Goal: Task Accomplishment & Management: Manage account settings

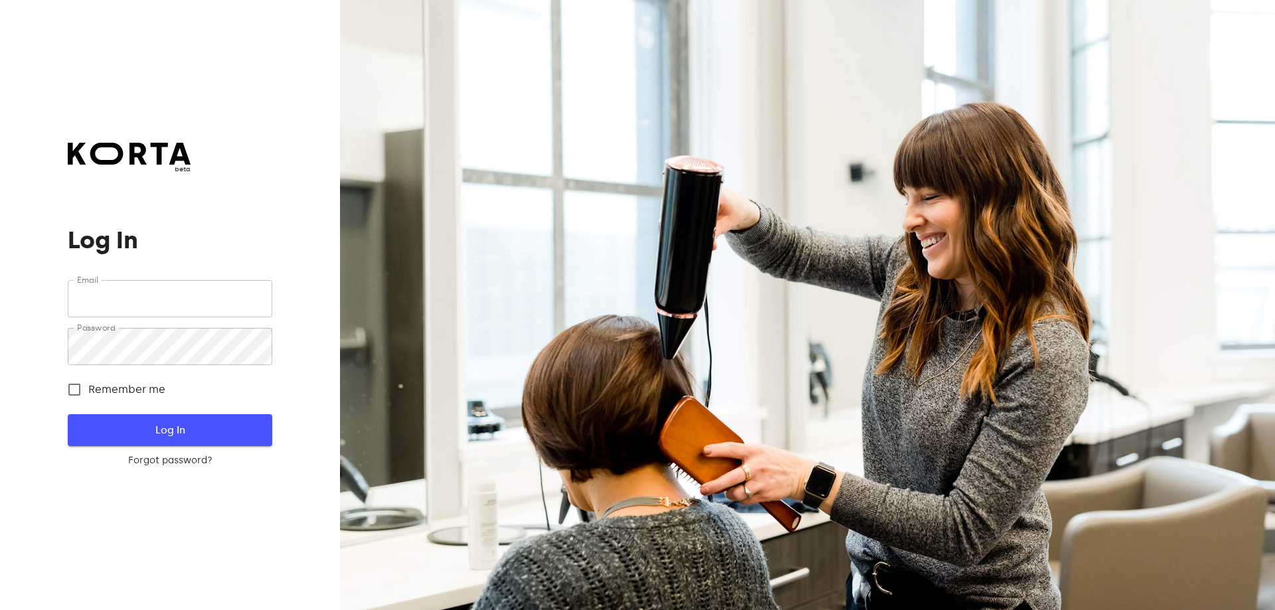
type input "[EMAIL_ADDRESS][DOMAIN_NAME]"
click at [136, 426] on span "Log In" at bounding box center [169, 430] width 161 height 17
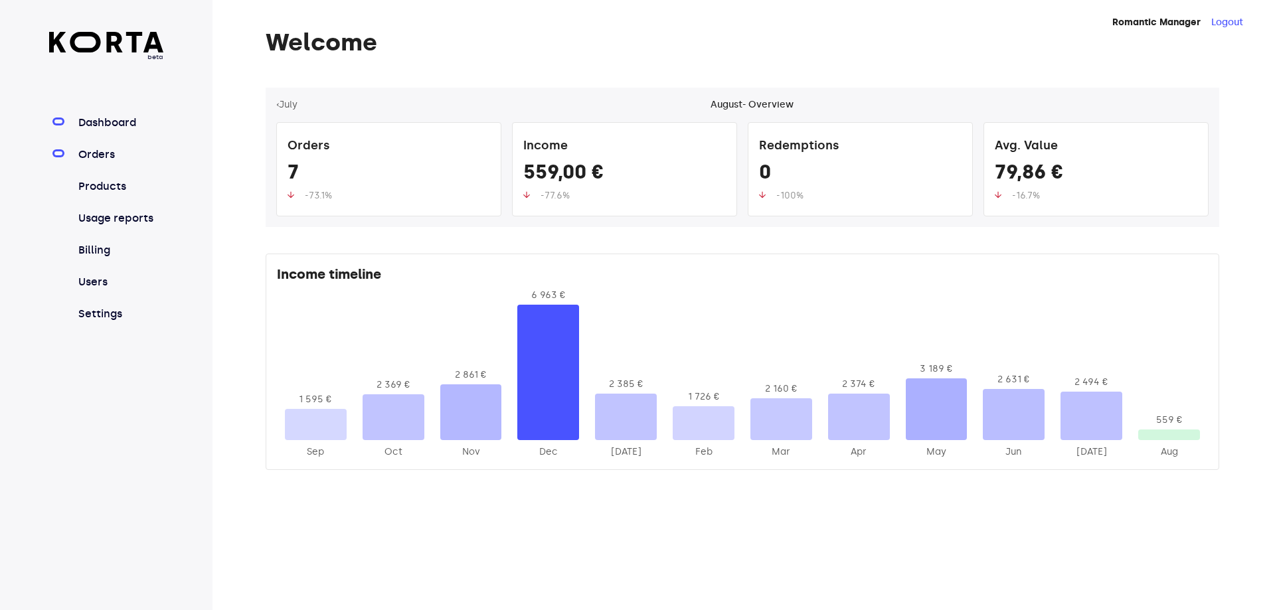
click at [91, 157] on link "Orders" at bounding box center [120, 155] width 88 height 16
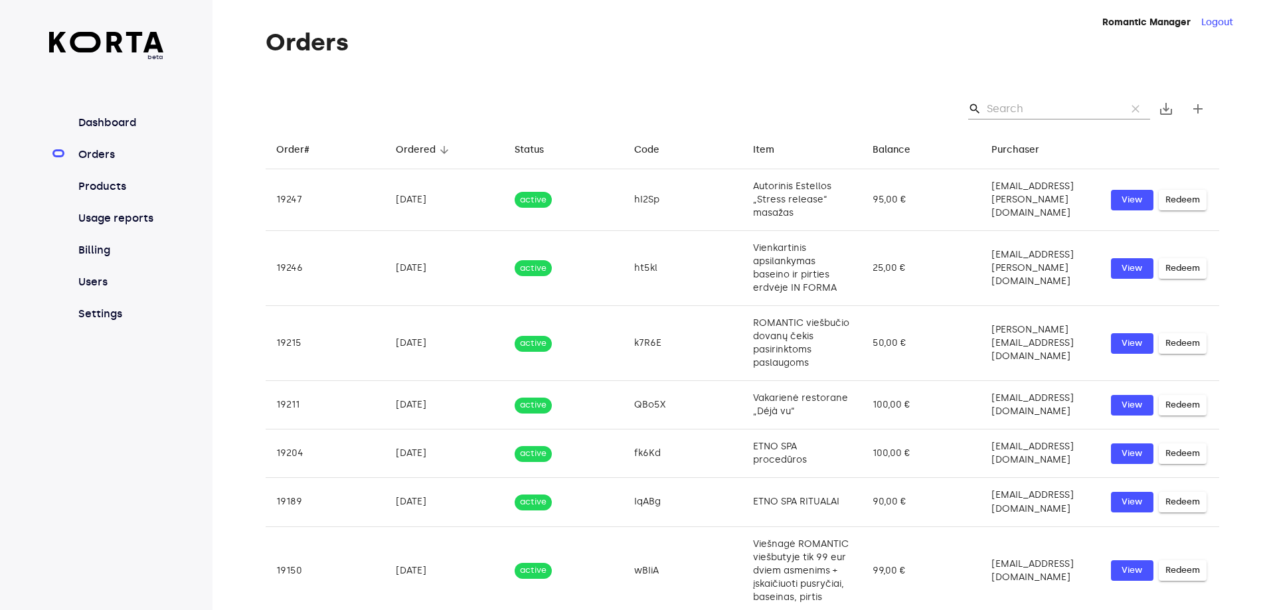
click at [1035, 108] on input "Search" at bounding box center [1051, 108] width 129 height 21
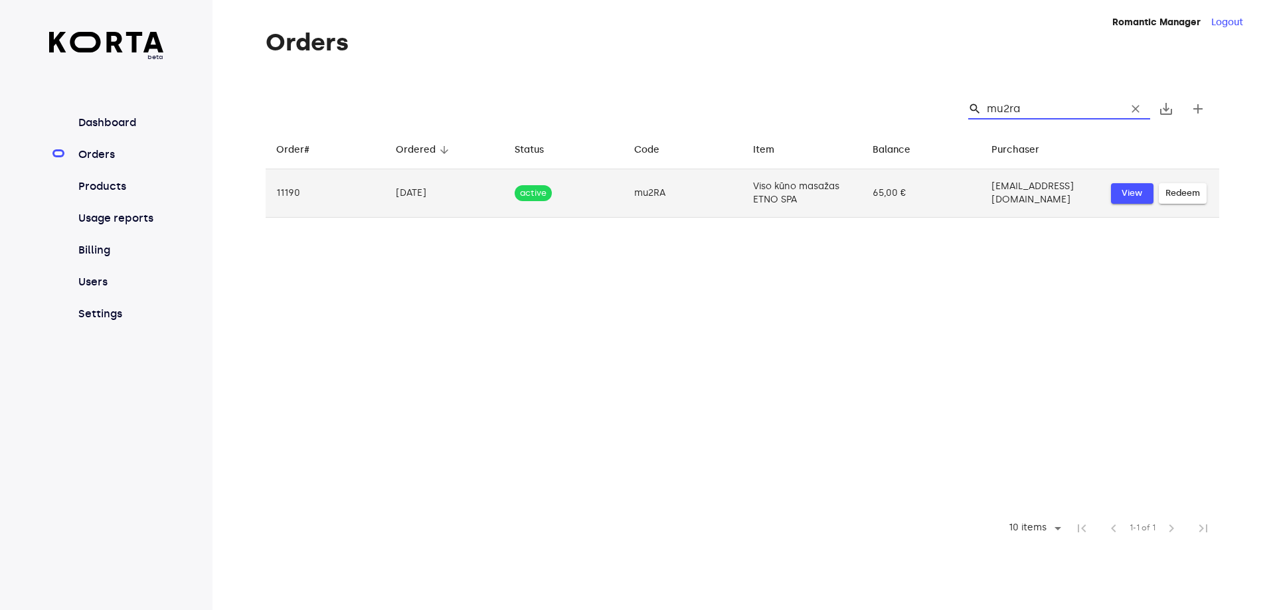
type input "mu2ra"
click at [1124, 191] on span "View" at bounding box center [1132, 193] width 29 height 15
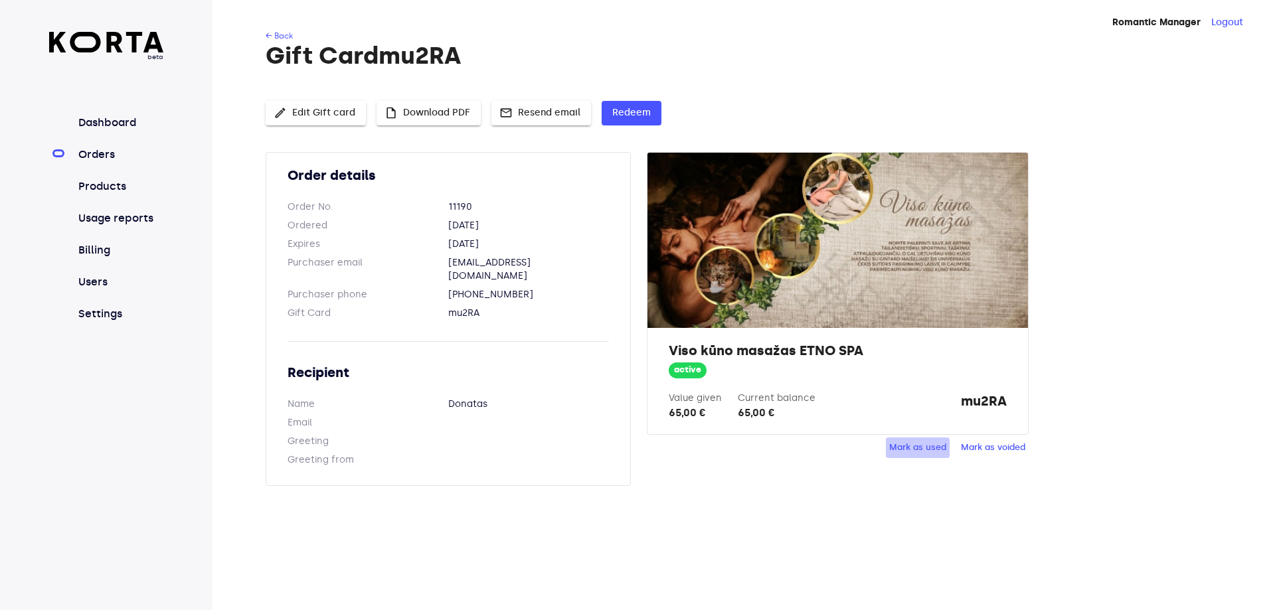
click at [923, 441] on span "Mark as used" at bounding box center [917, 447] width 57 height 15
